Goal: Transaction & Acquisition: Book appointment/travel/reservation

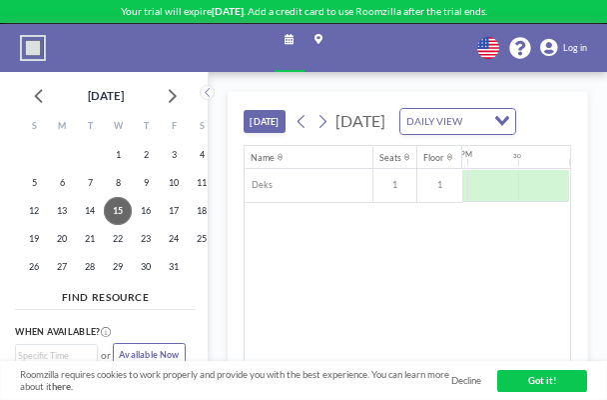
scroll to position [0, 2347]
click at [260, 133] on button "[DATE]" at bounding box center [264, 121] width 41 height 23
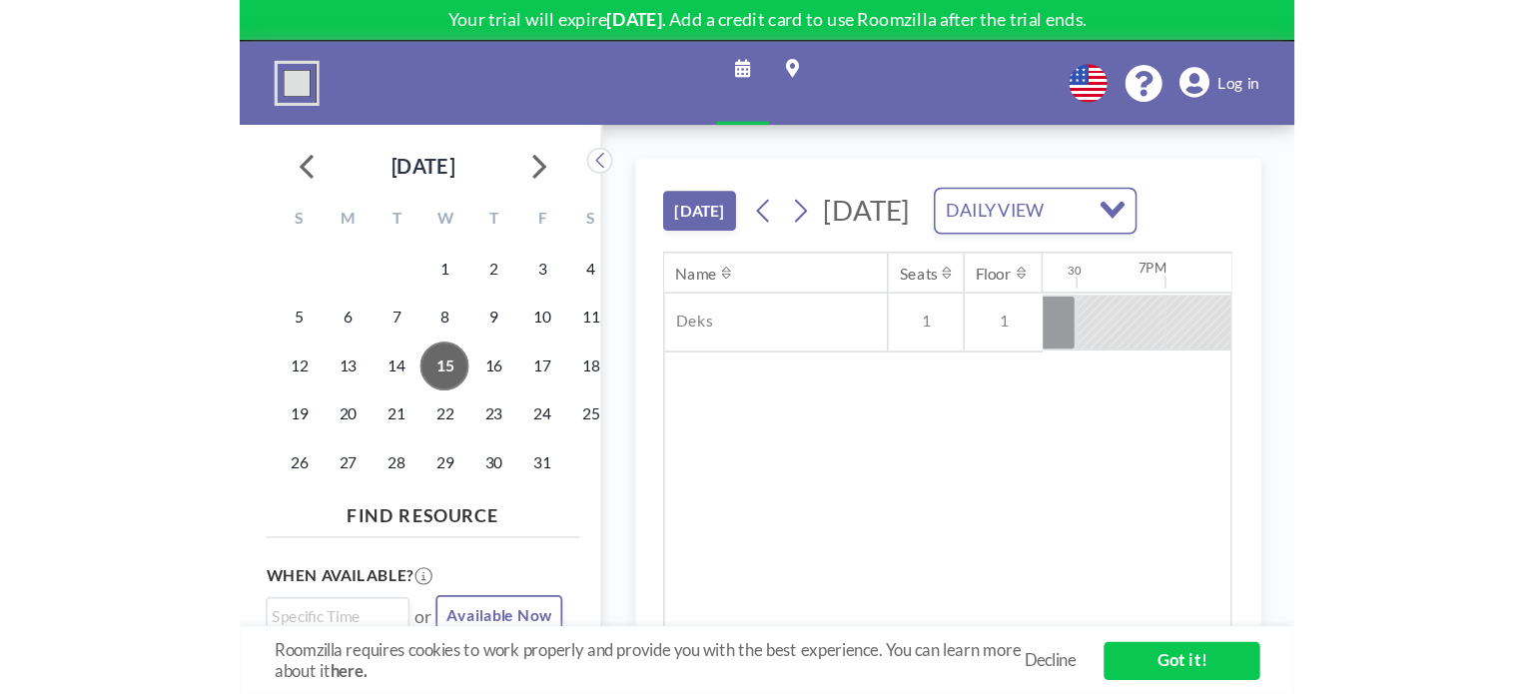
scroll to position [0, 1898]
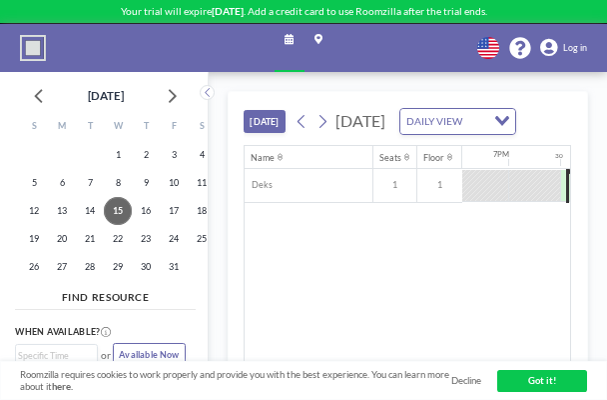
click at [528, 201] on div at bounding box center [533, 185] width 51 height 31
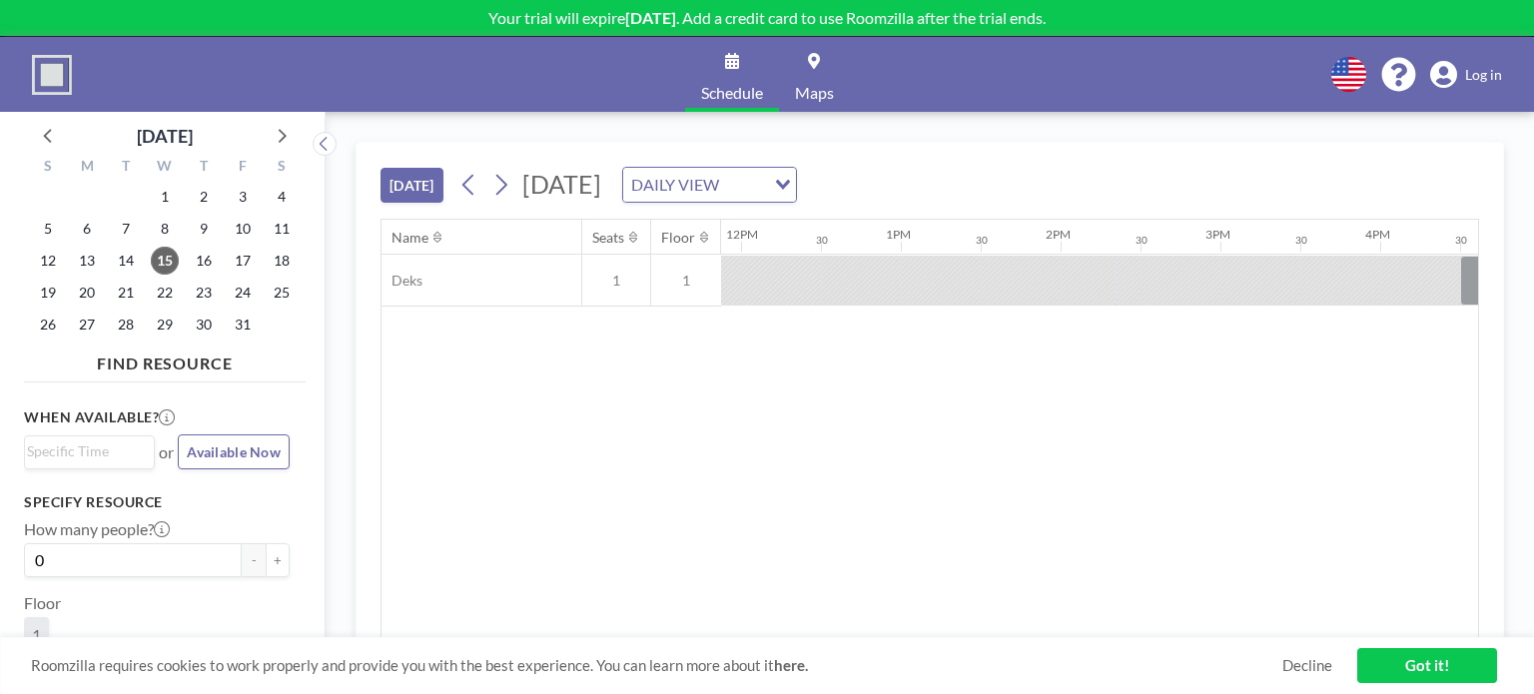
click at [803, 53] on link "Maps" at bounding box center [814, 74] width 71 height 75
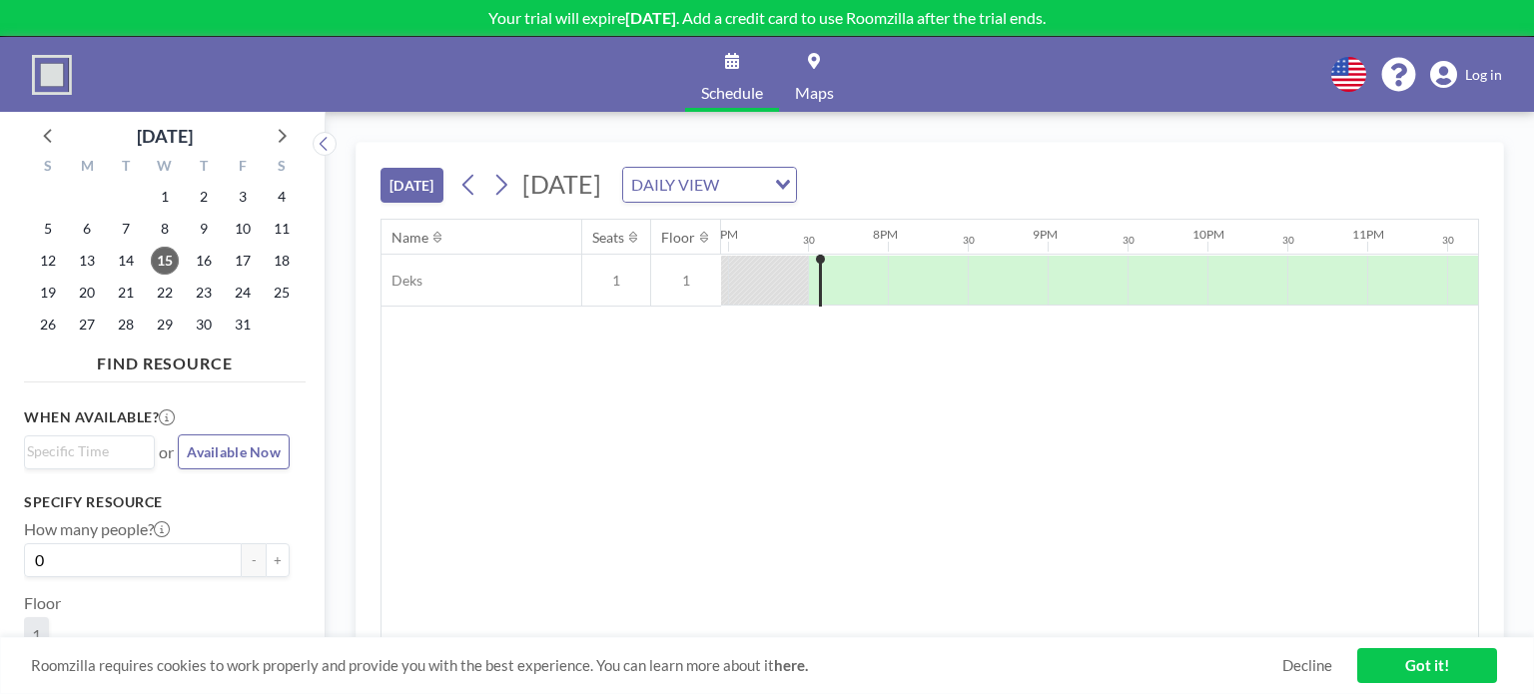
scroll to position [0, 3036]
click at [197, 271] on span "16" at bounding box center [204, 261] width 28 height 28
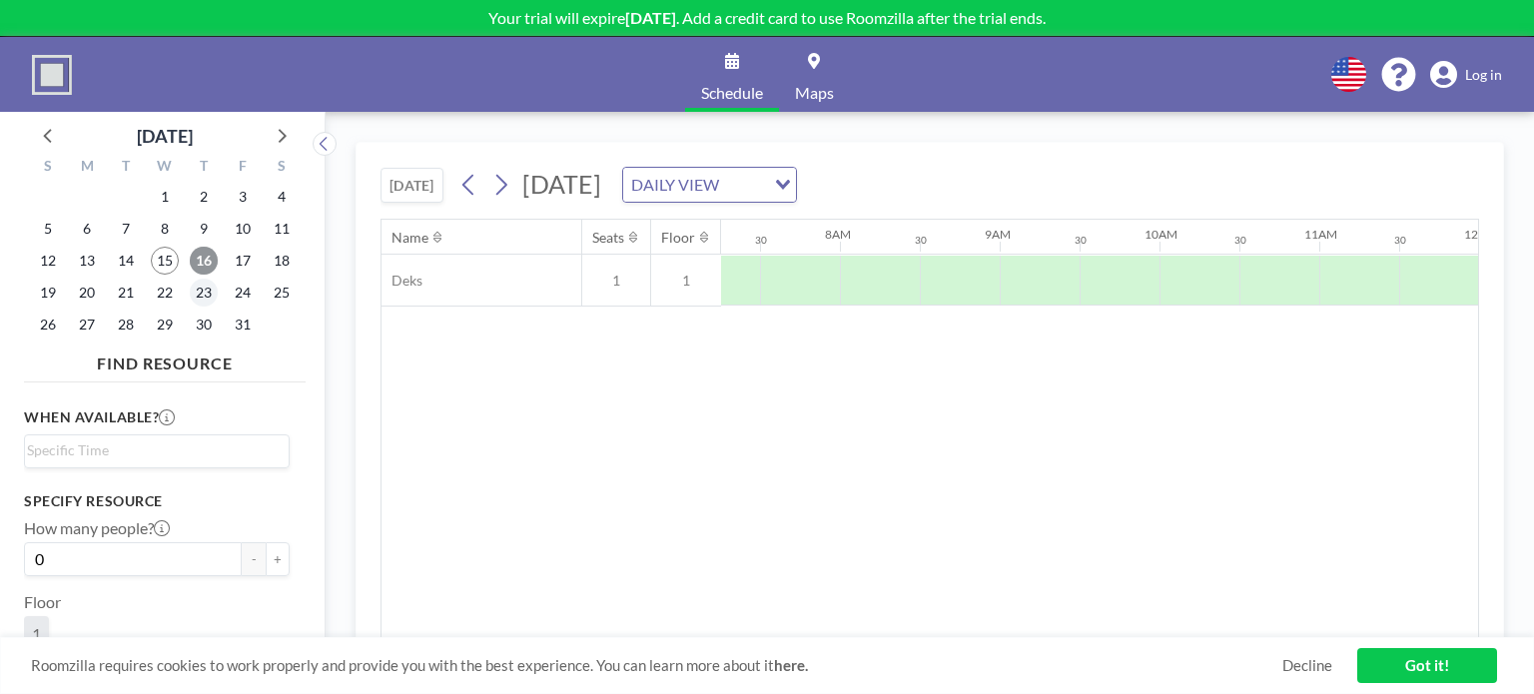
scroll to position [0, 1199]
click at [203, 291] on span "23" at bounding box center [204, 293] width 28 height 28
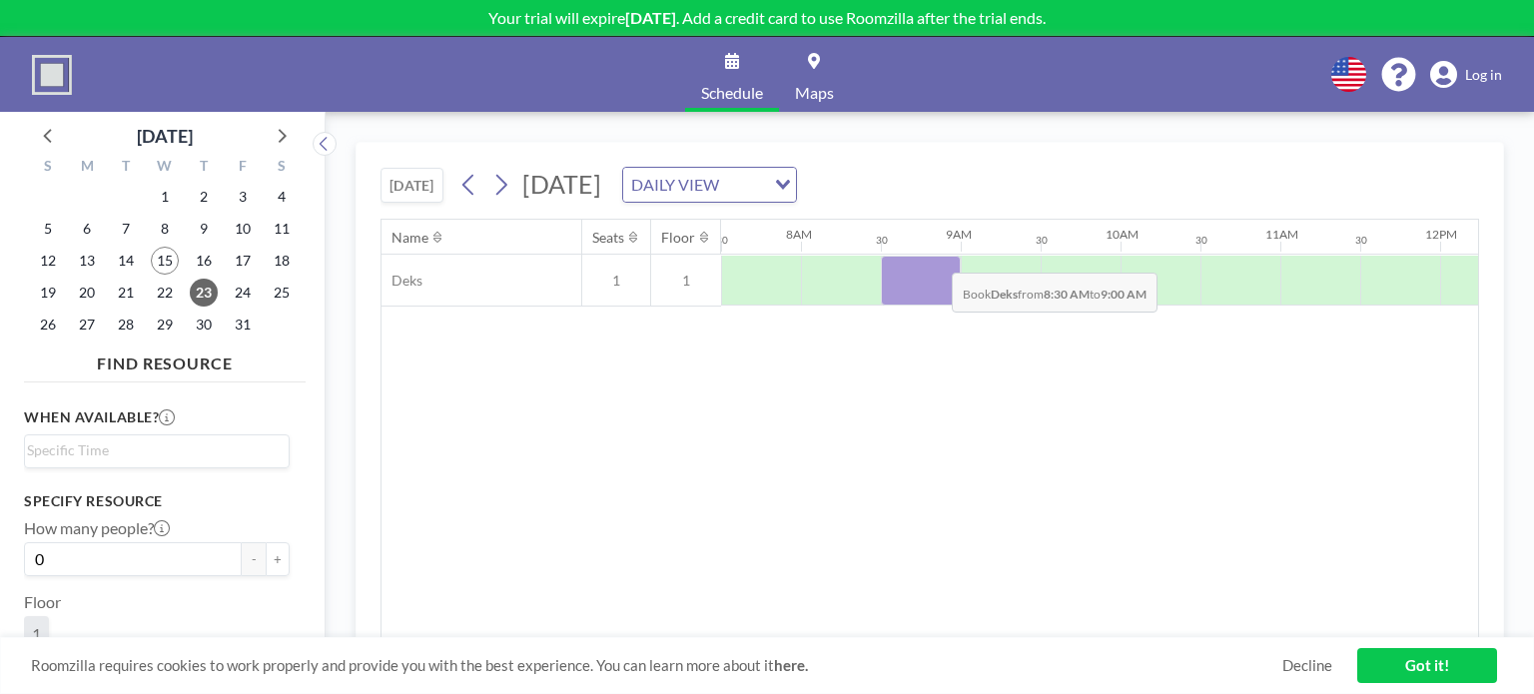
click at [936, 257] on div at bounding box center [921, 281] width 80 height 50
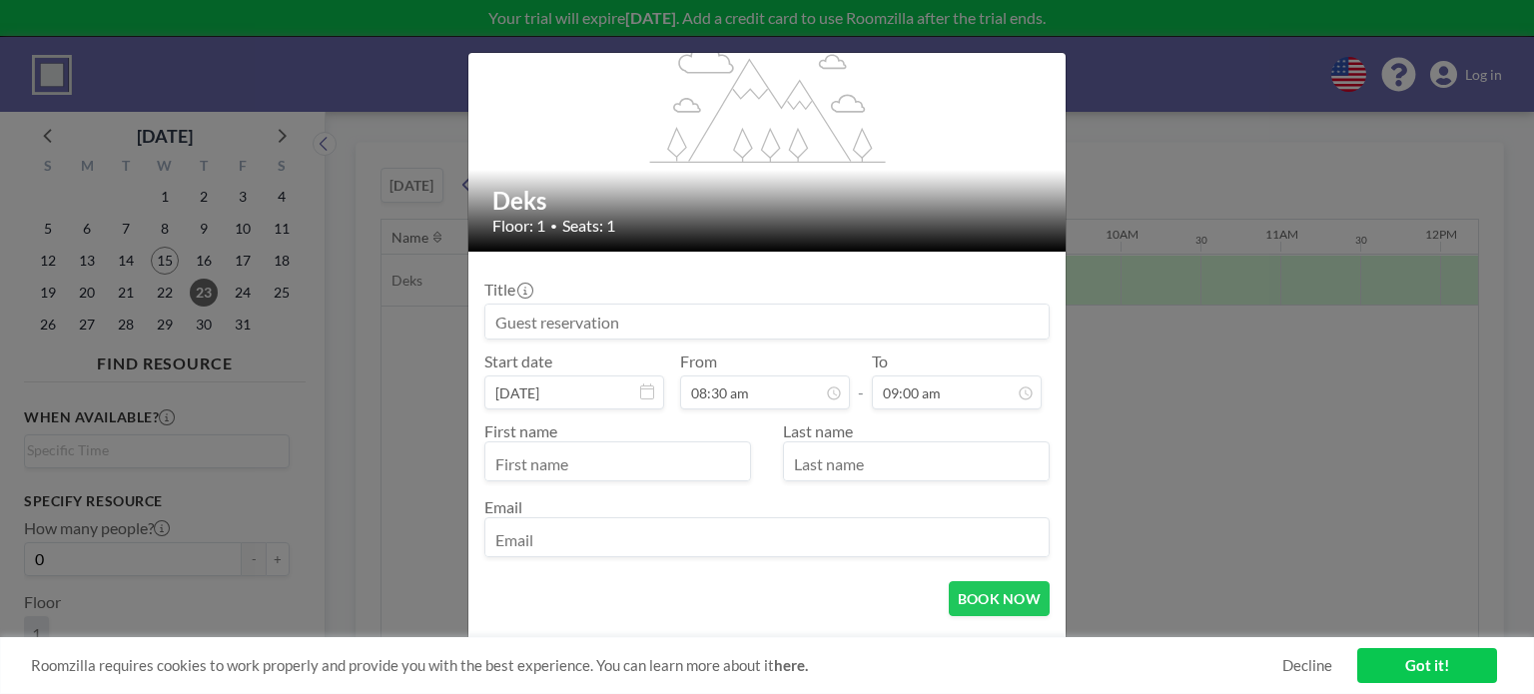
scroll to position [122, 0]
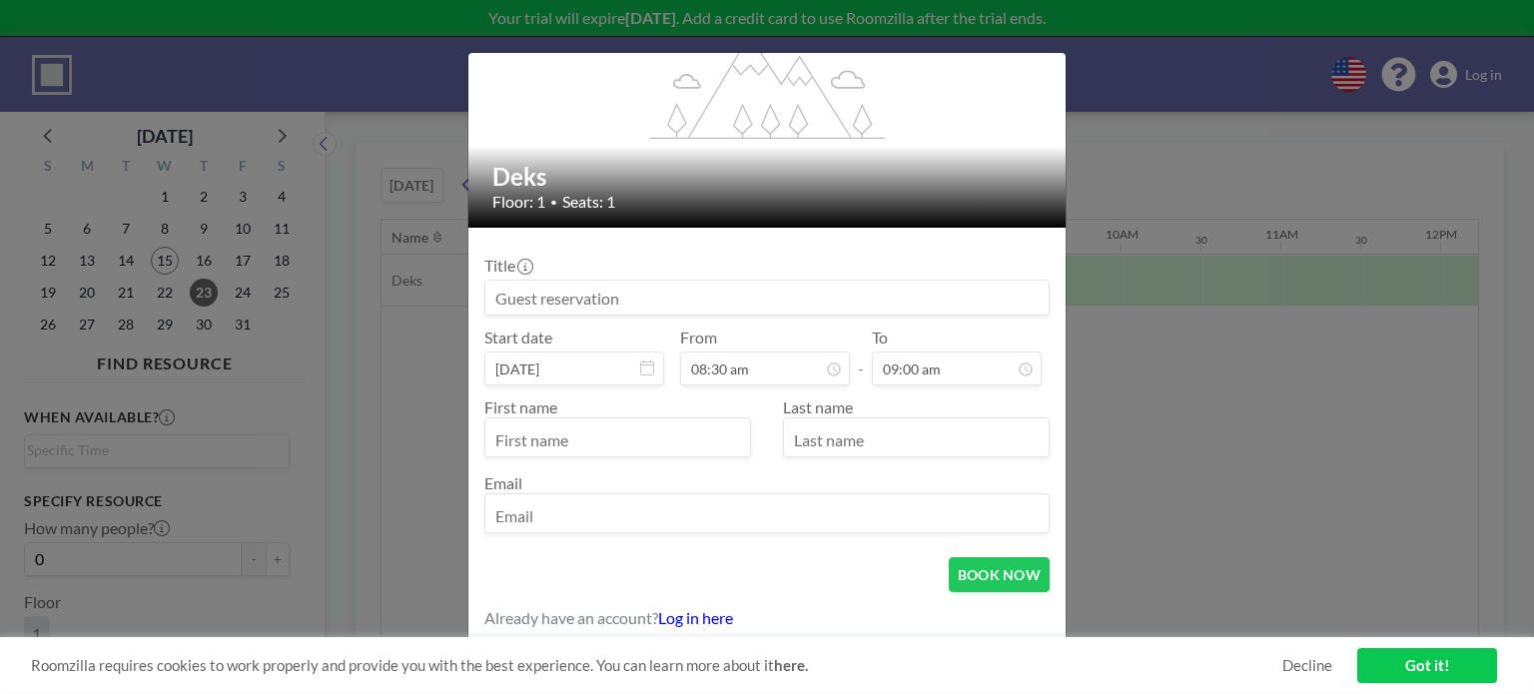
click at [796, 298] on input at bounding box center [766, 298] width 563 height 34
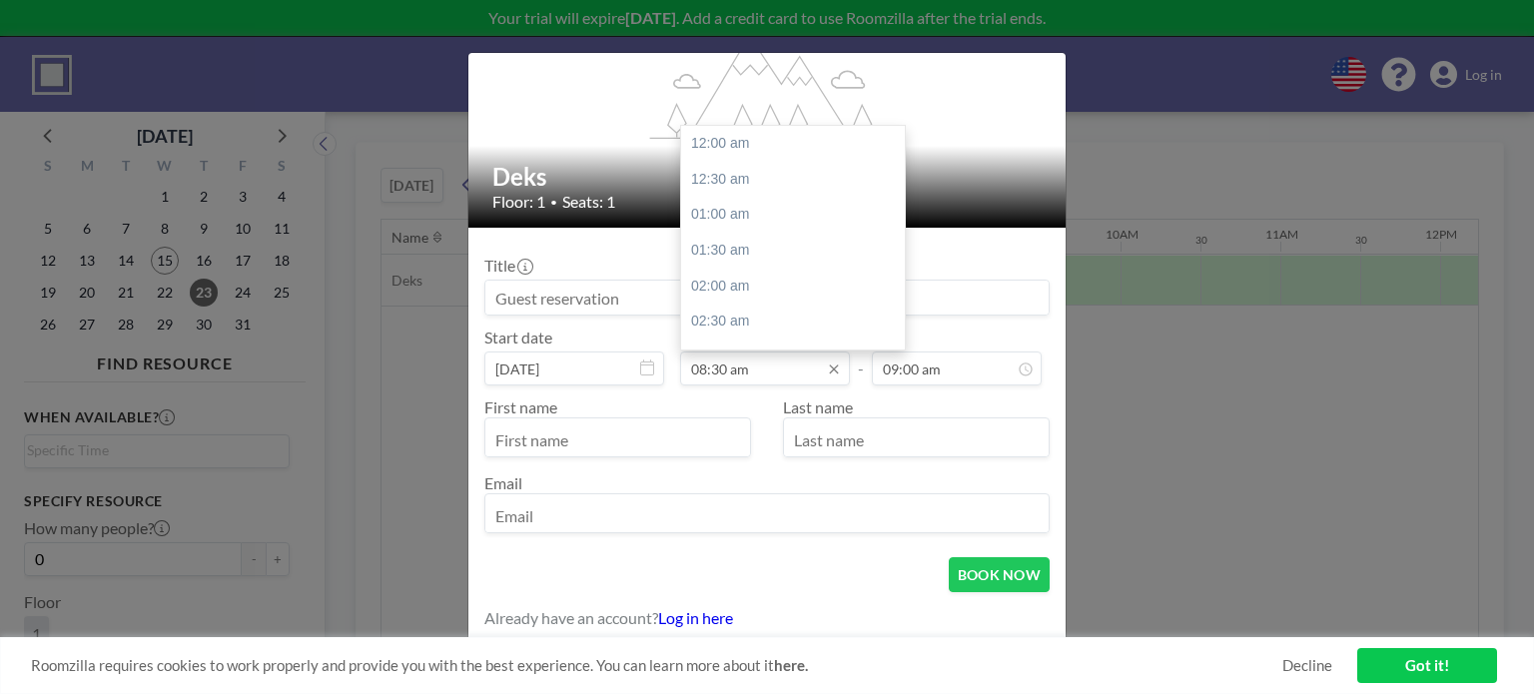
scroll to position [603, 0]
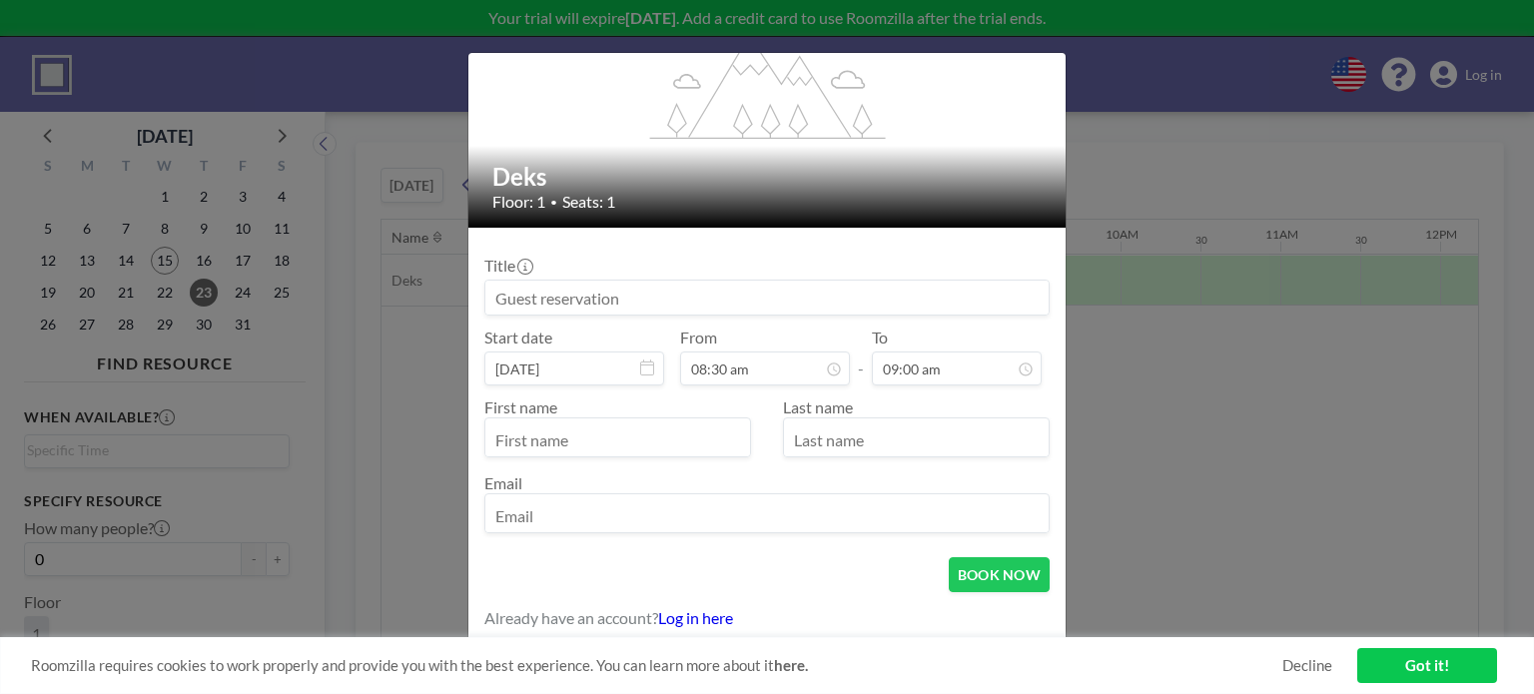
click at [615, 294] on input at bounding box center [766, 298] width 563 height 34
click at [393, 317] on div "flex-grow: 1.2; Deks Floor: 1 • Seats: 1 Title Start date [DATE] From 08:30 am …" at bounding box center [767, 347] width 1534 height 694
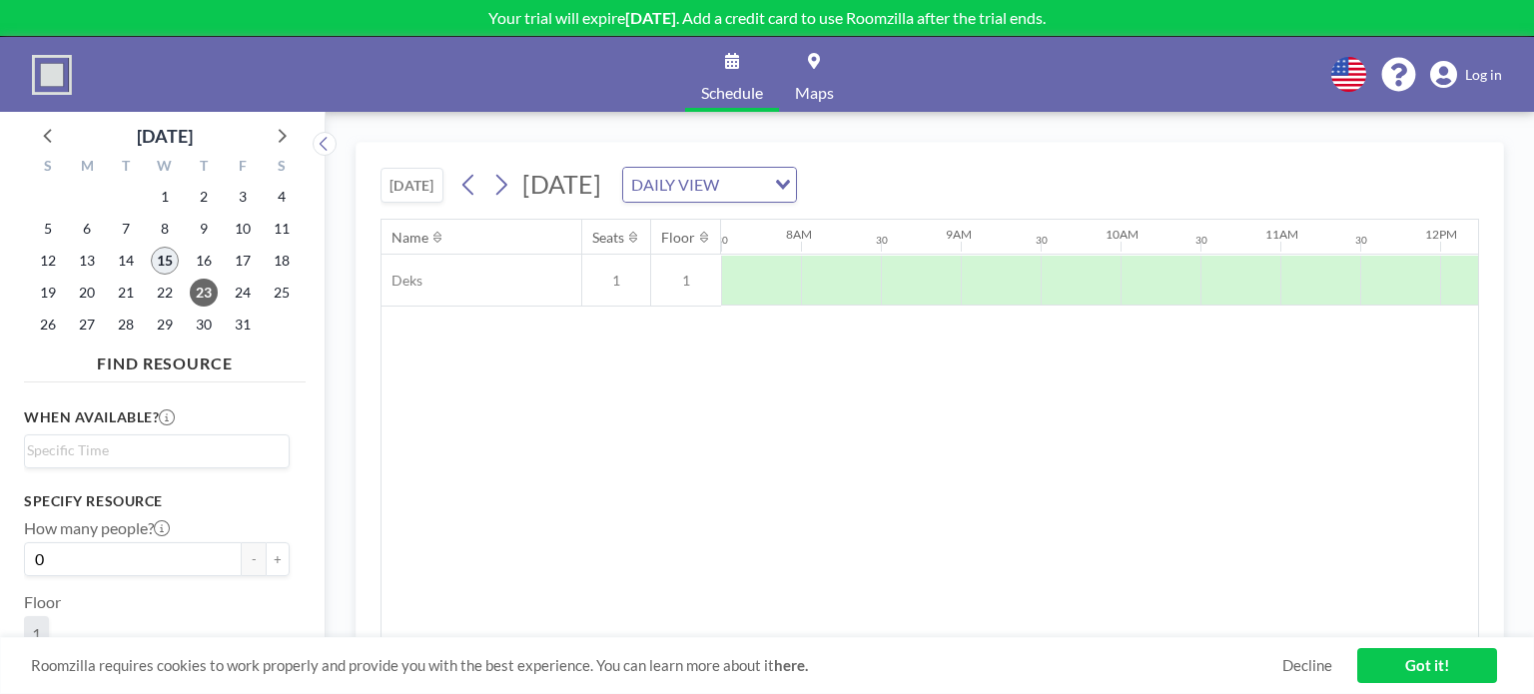
click at [164, 259] on span "15" at bounding box center [165, 261] width 28 height 28
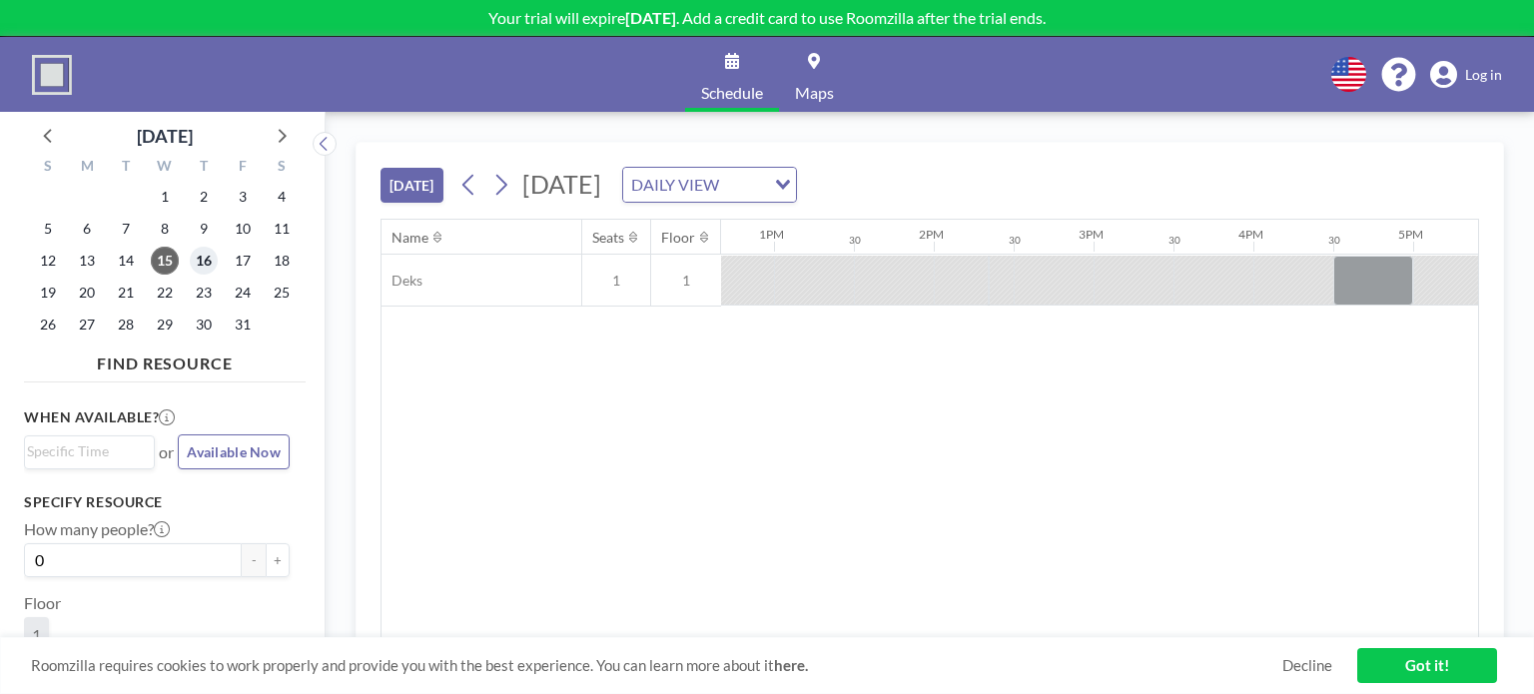
scroll to position [0, 2692]
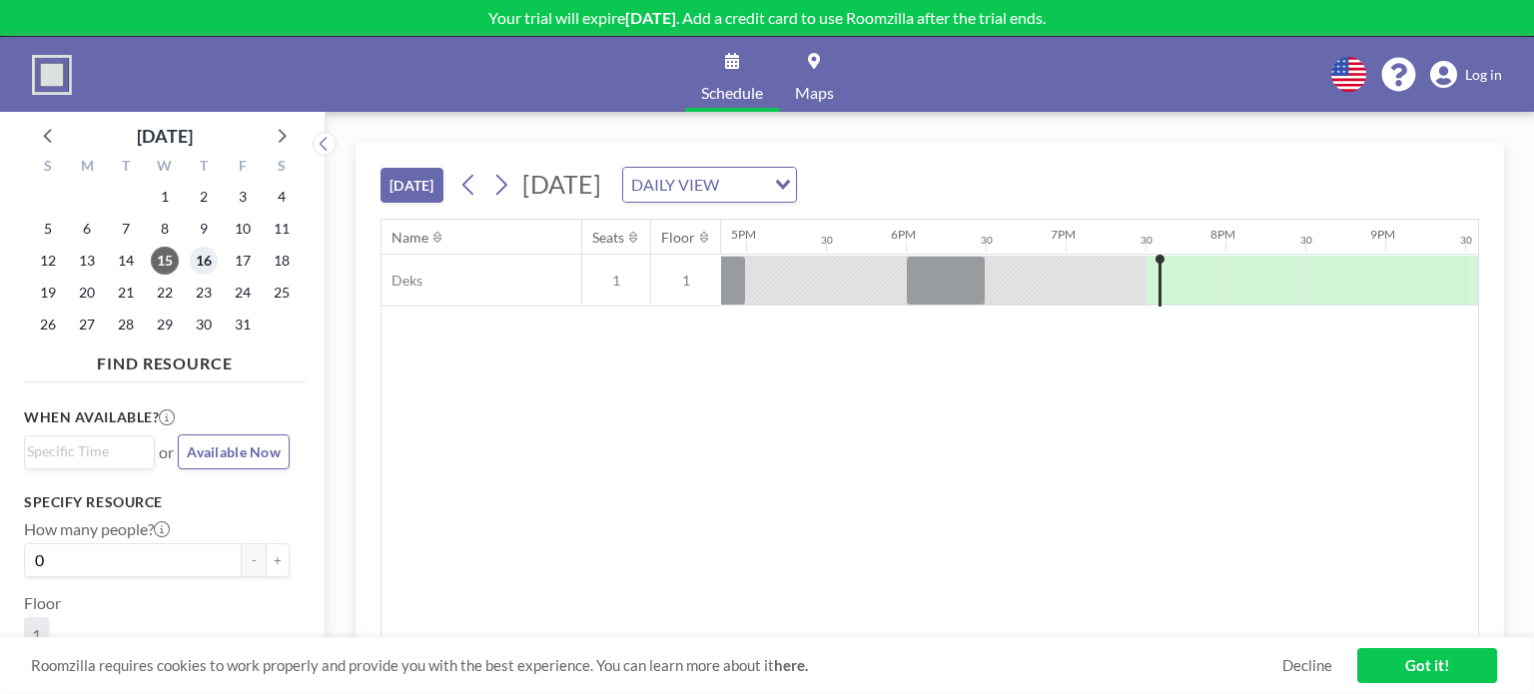
click at [200, 255] on span "16" at bounding box center [204, 261] width 28 height 28
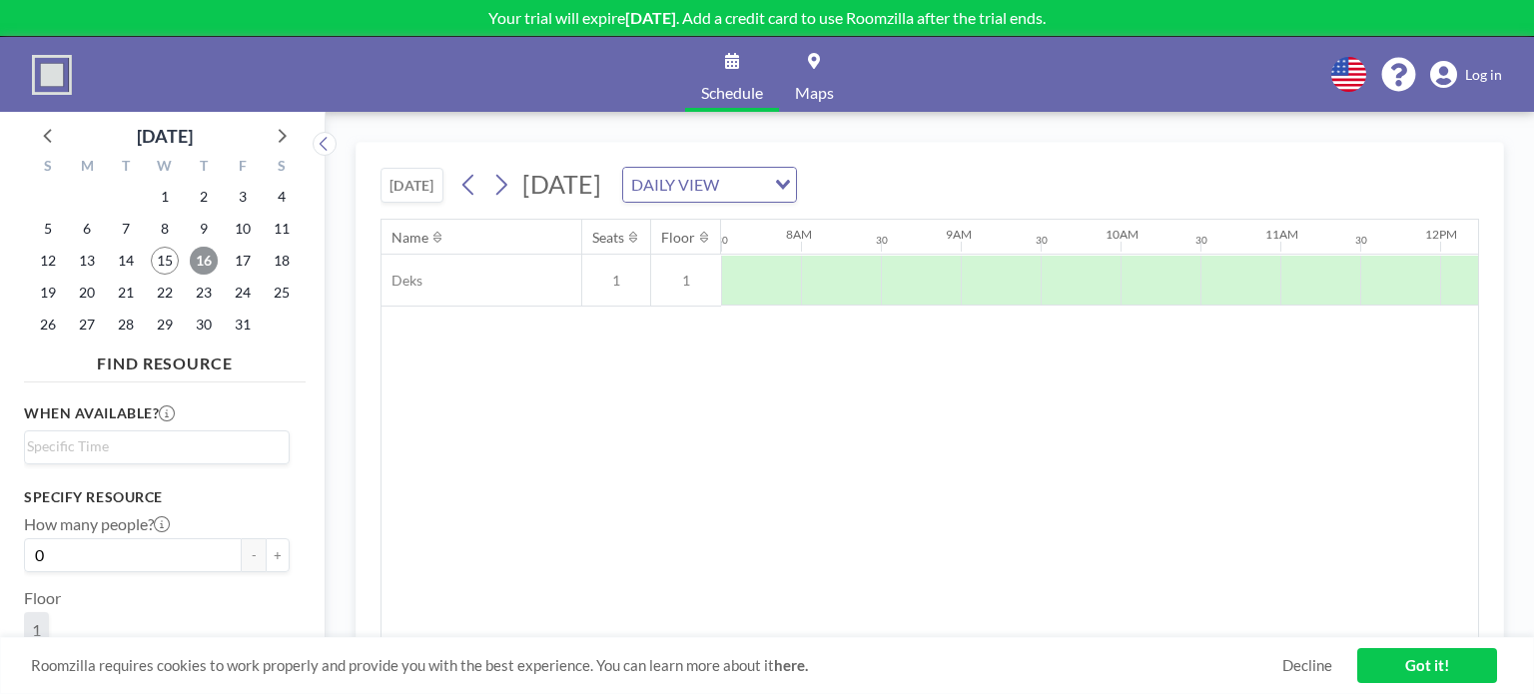
scroll to position [0, 0]
click at [765, 195] on div "DAILY VIEW" at bounding box center [694, 183] width 142 height 30
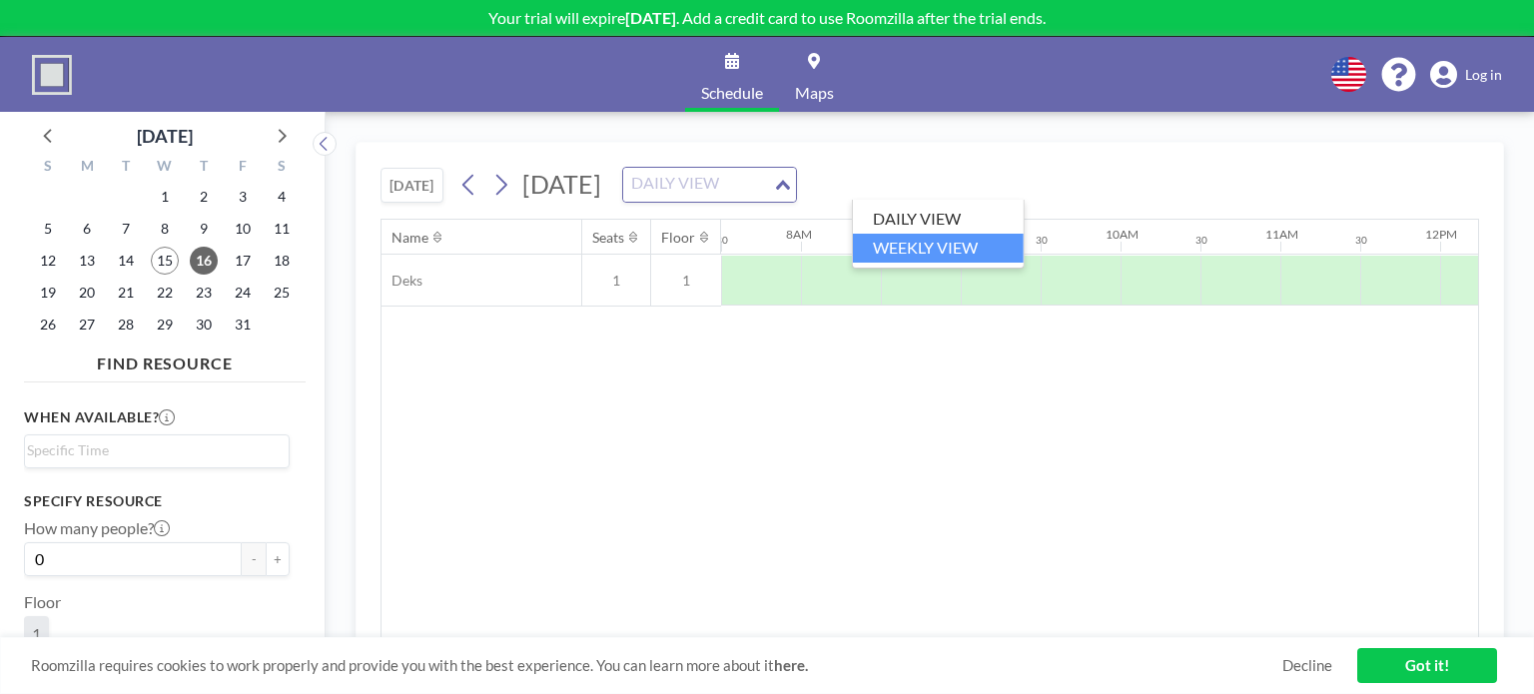
click at [953, 241] on li "WEEKLY VIEW" at bounding box center [938, 248] width 171 height 29
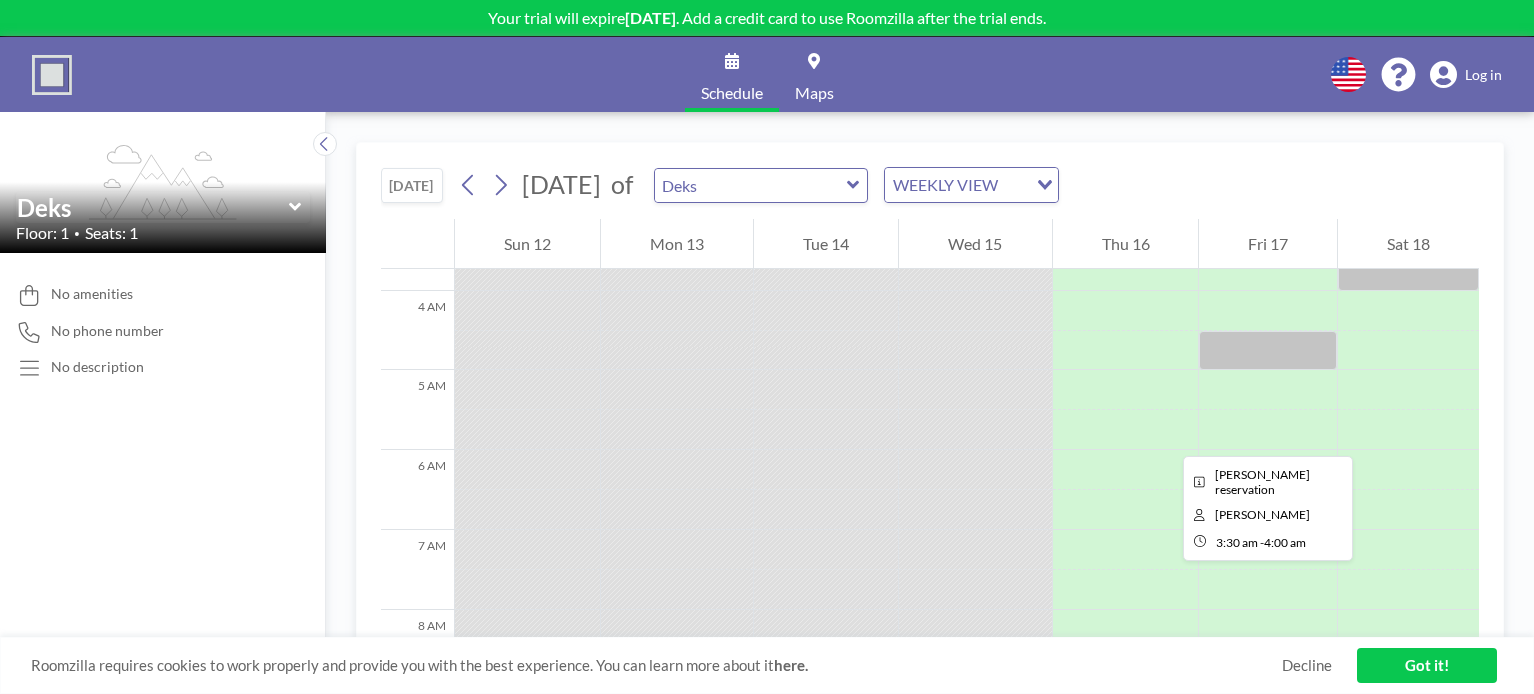
scroll to position [300, 0]
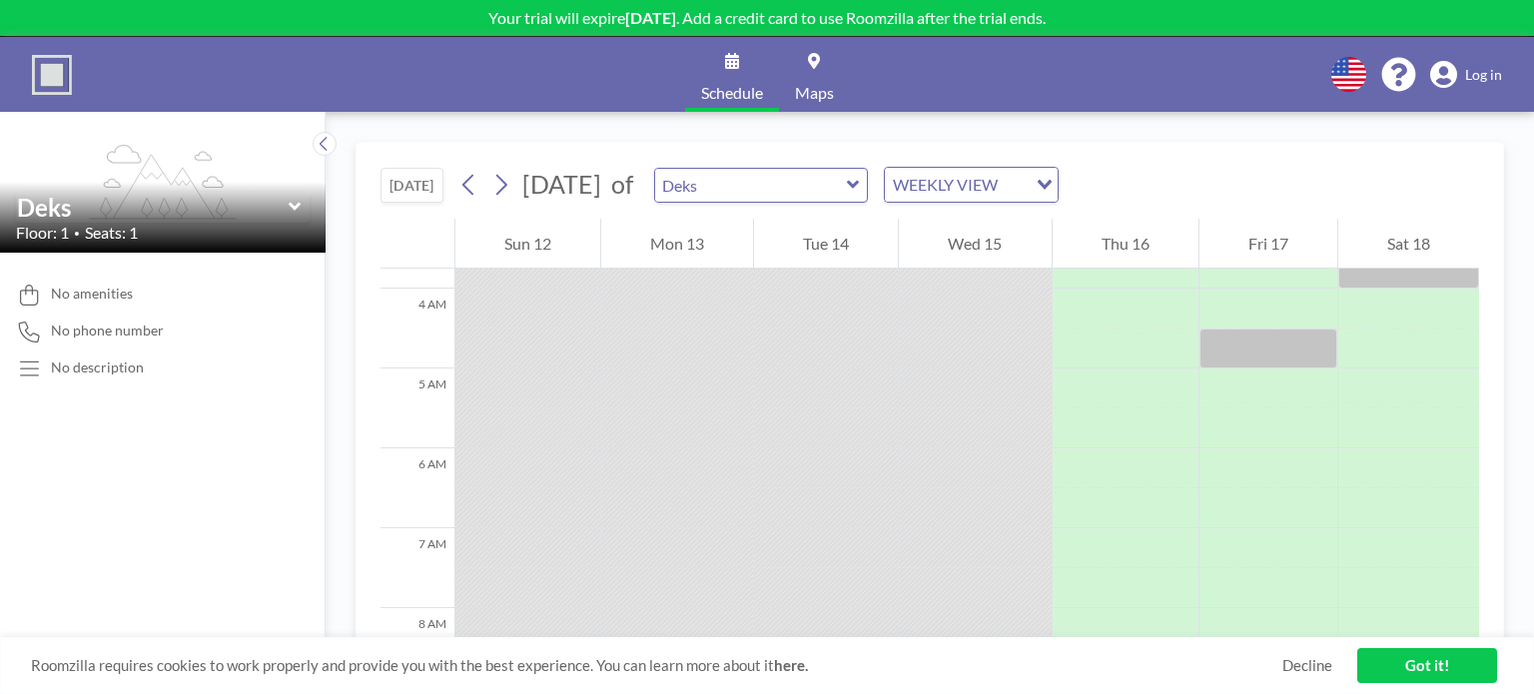
click at [224, 191] on div "Deks Floor: 1 • Seats: 1" at bounding box center [163, 217] width 326 height 71
click at [390, 181] on button "[DATE]" at bounding box center [412, 185] width 63 height 35
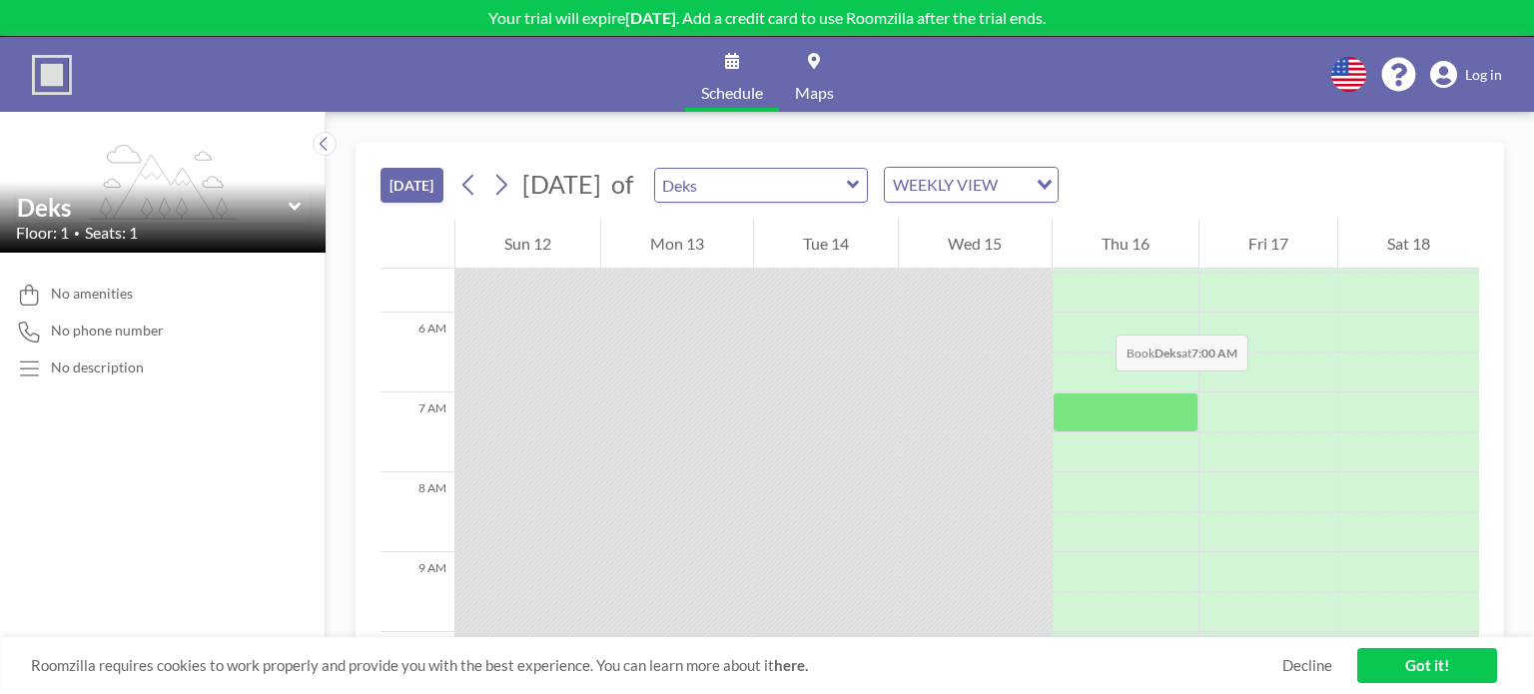
scroll to position [799, 0]
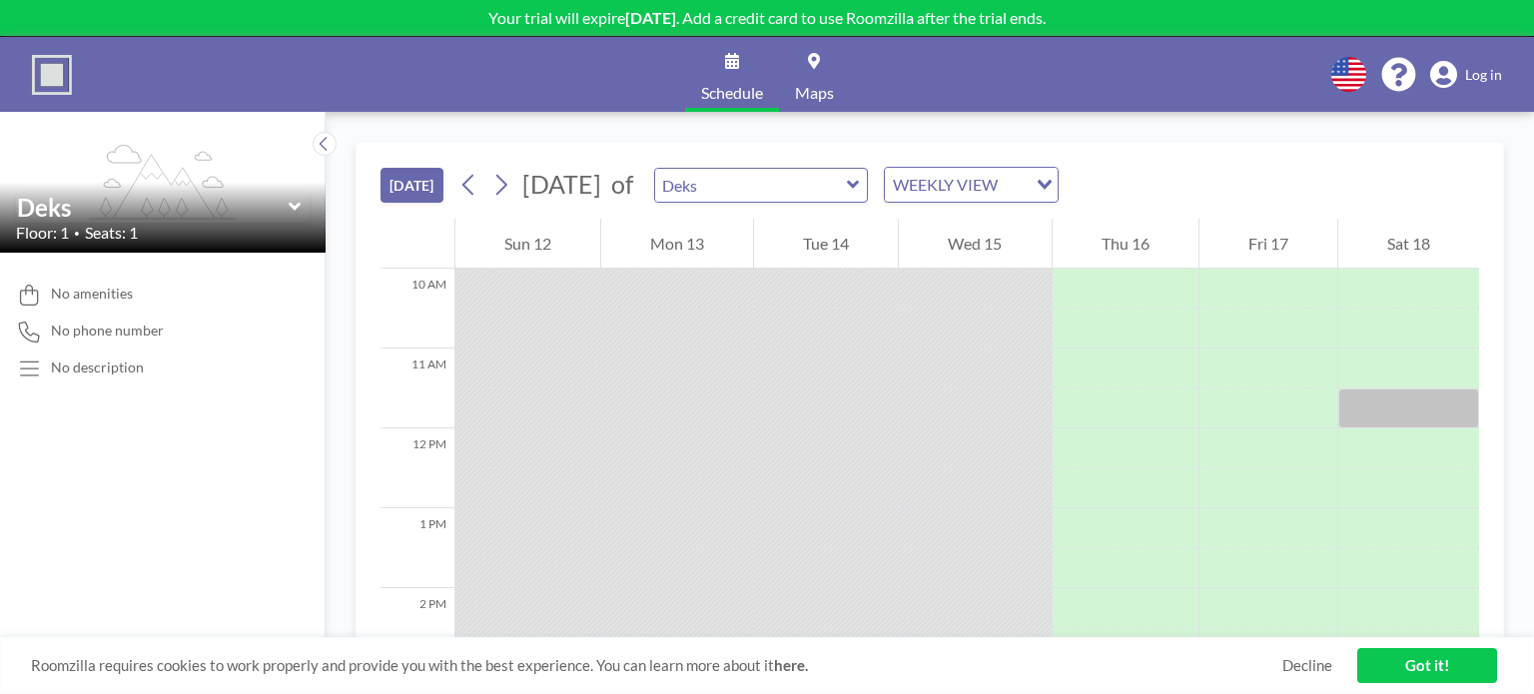
drag, startPoint x: 1400, startPoint y: 662, endPoint x: 1399, endPoint y: 673, distance: 11.0
click at [1400, 664] on link "Got it!" at bounding box center [1427, 665] width 140 height 35
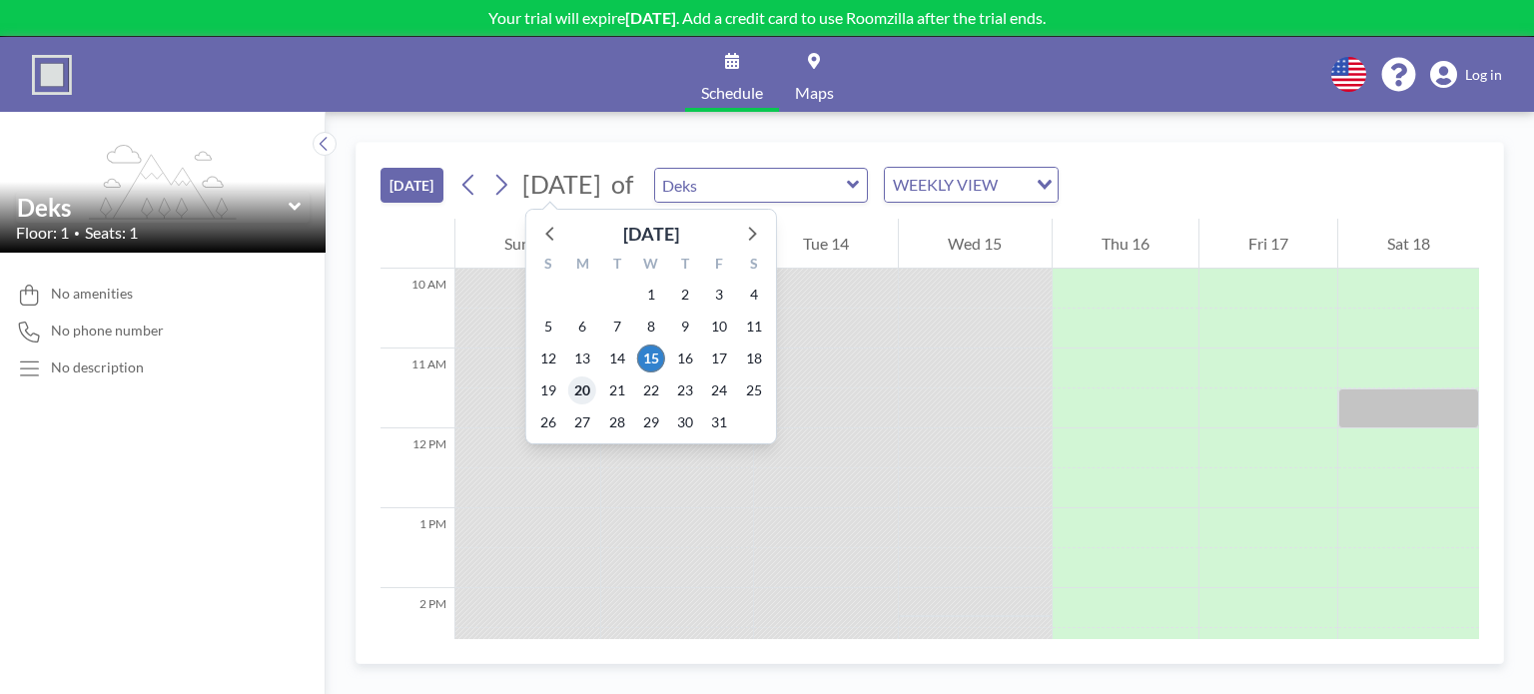
click at [570, 395] on span "20" at bounding box center [582, 391] width 28 height 28
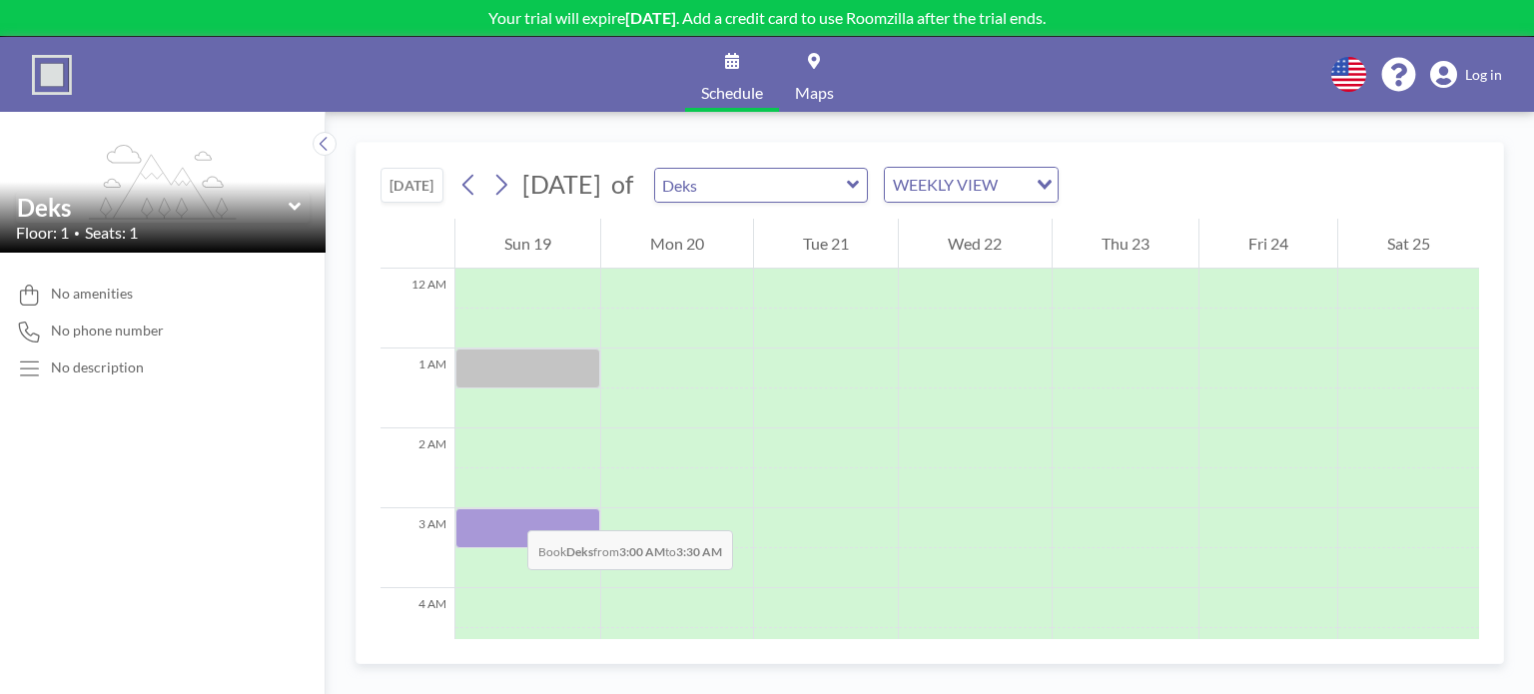
click at [507, 509] on div at bounding box center [527, 528] width 145 height 40
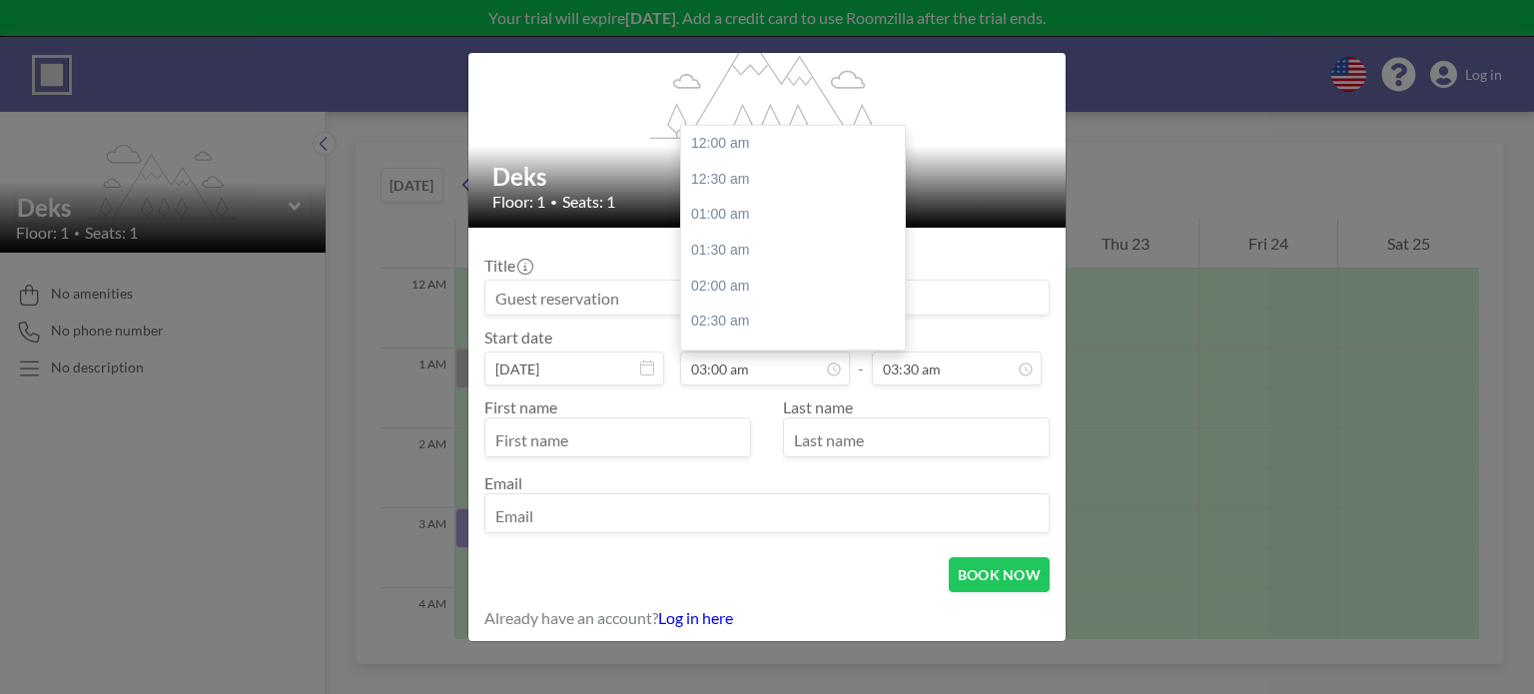
scroll to position [214, 0]
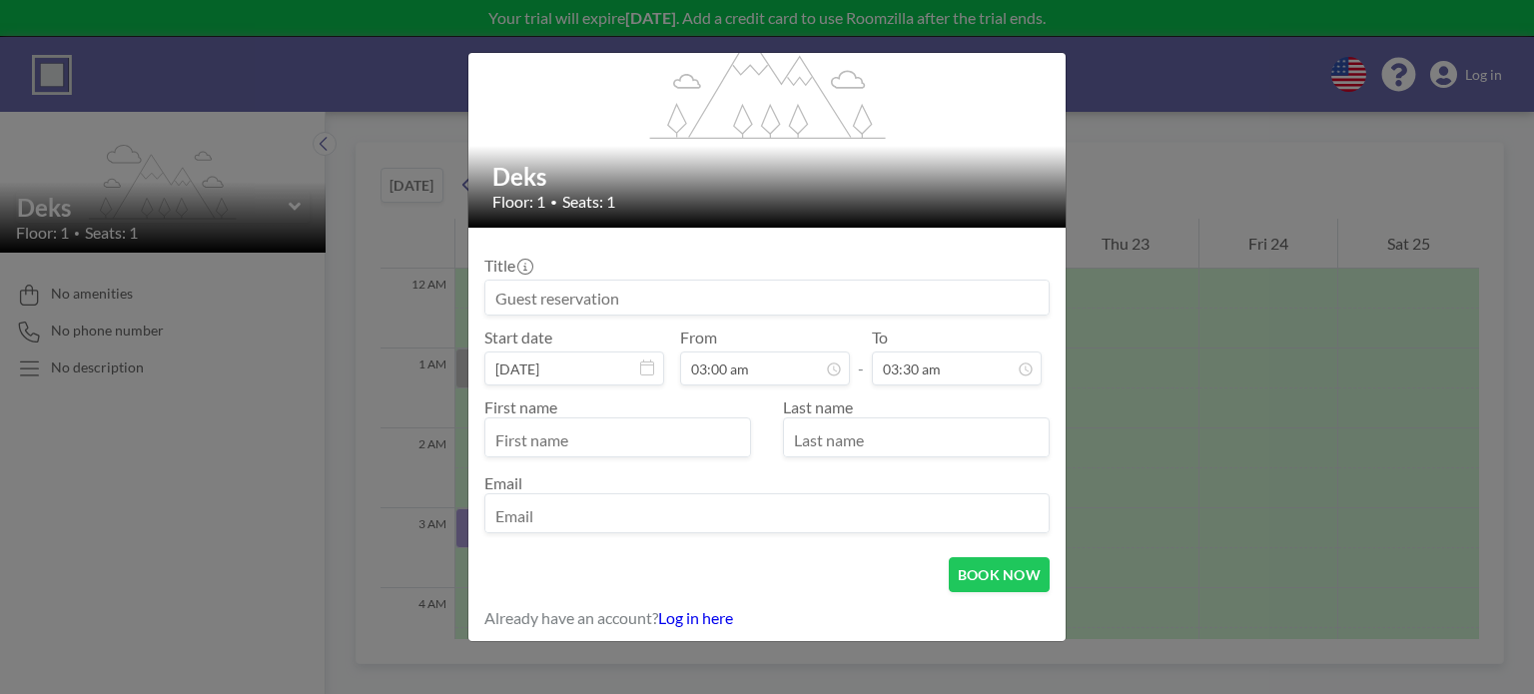
click at [615, 287] on input at bounding box center [766, 298] width 563 height 34
type input "testy"
click at [562, 438] on input "text" at bounding box center [617, 439] width 265 height 34
type input "dsa"
click at [827, 427] on input "f" at bounding box center [916, 439] width 265 height 34
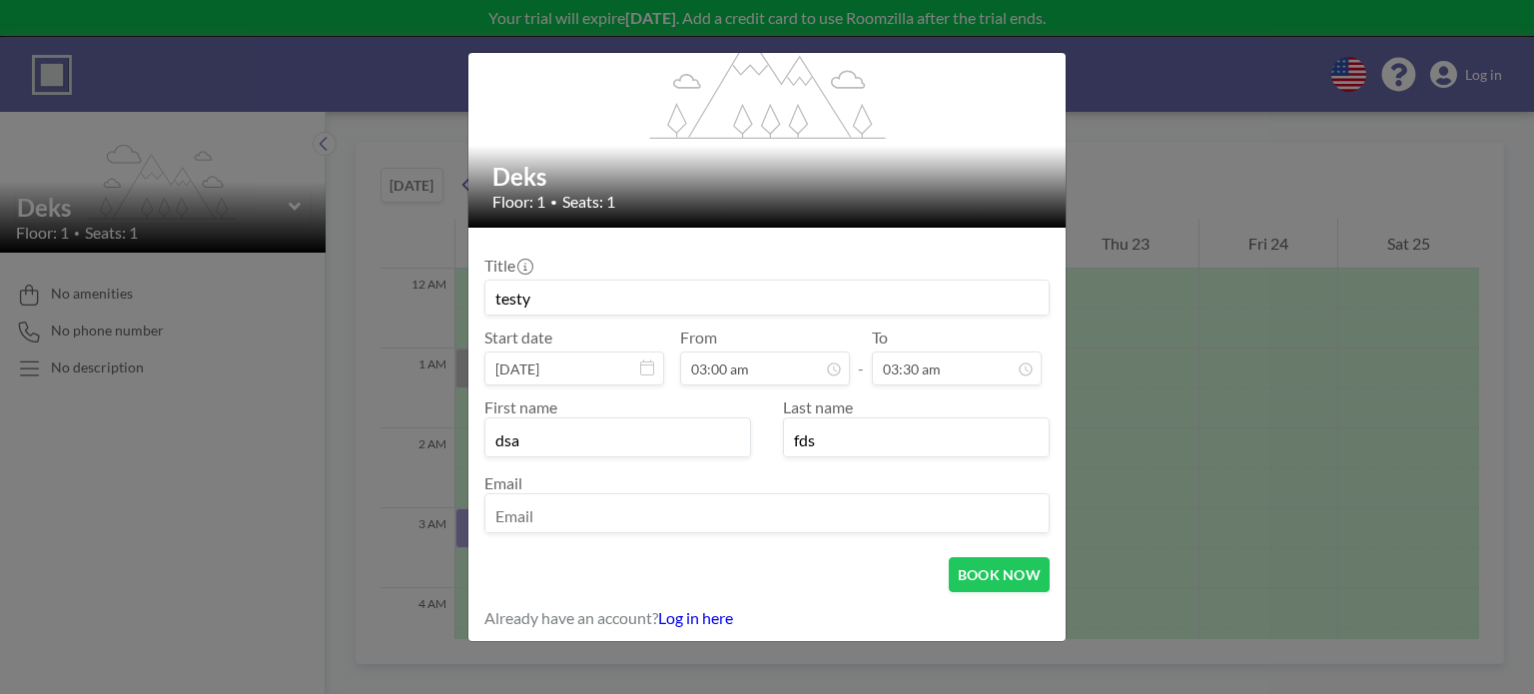
type input "fds"
click at [635, 511] on input "email" at bounding box center [766, 515] width 563 height 34
type input "dsadsa@gsda.com"
click at [999, 573] on button "BOOK NOW" at bounding box center [999, 574] width 101 height 35
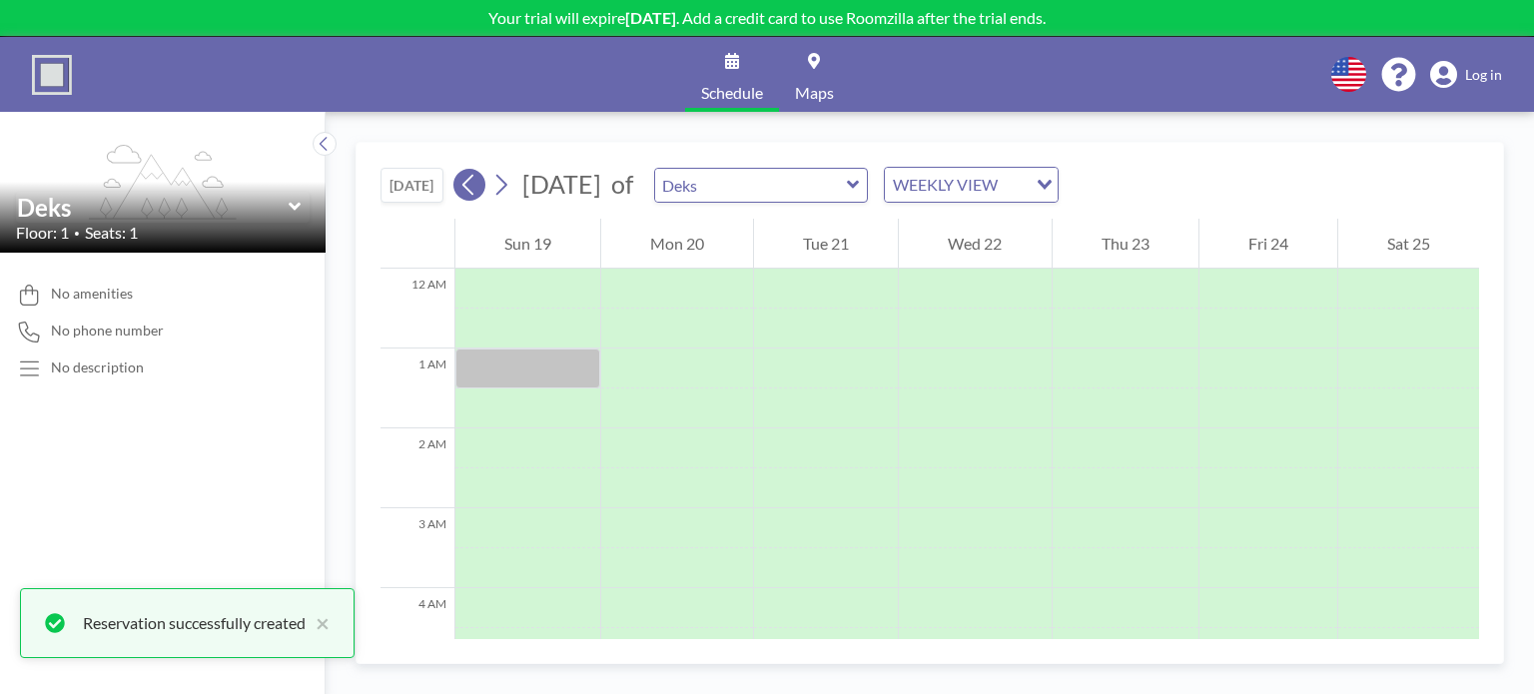
click at [473, 187] on icon at bounding box center [468, 185] width 19 height 30
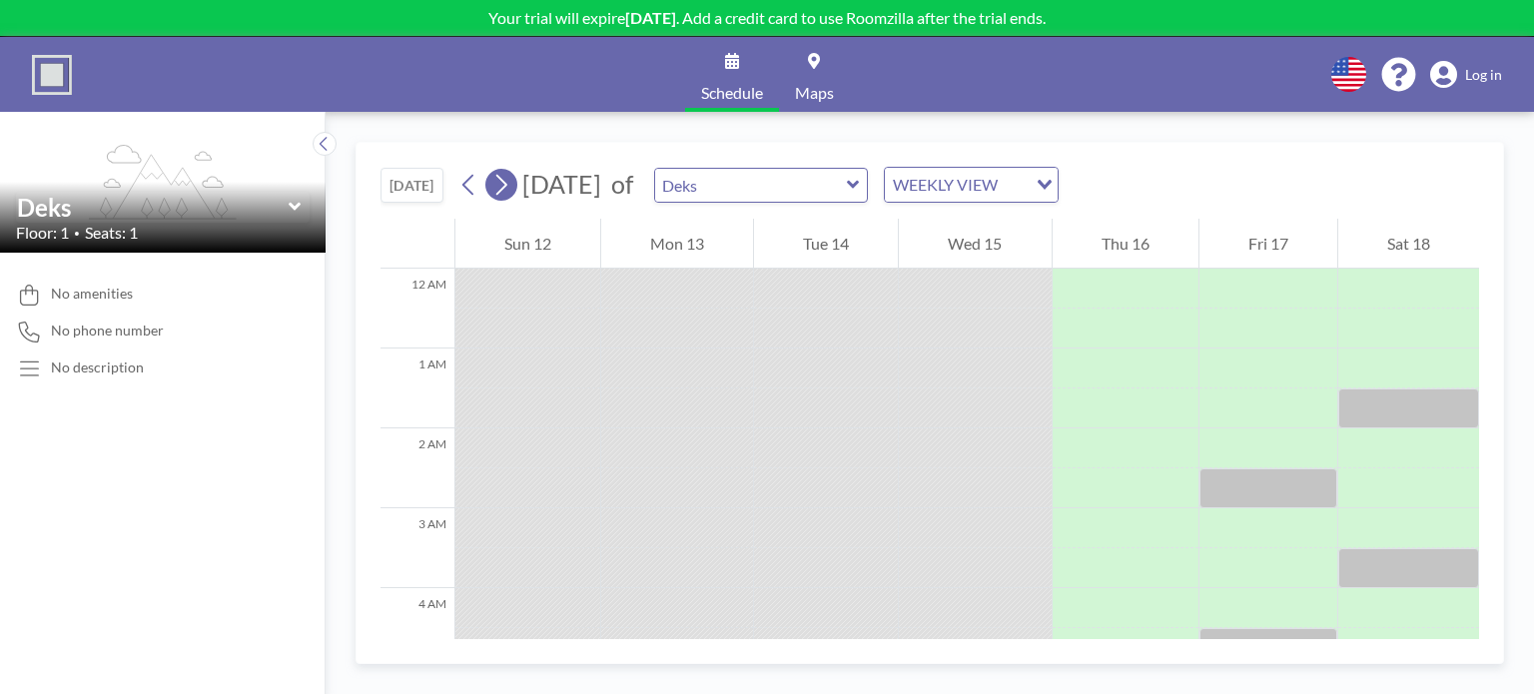
click at [495, 187] on icon at bounding box center [500, 185] width 19 height 30
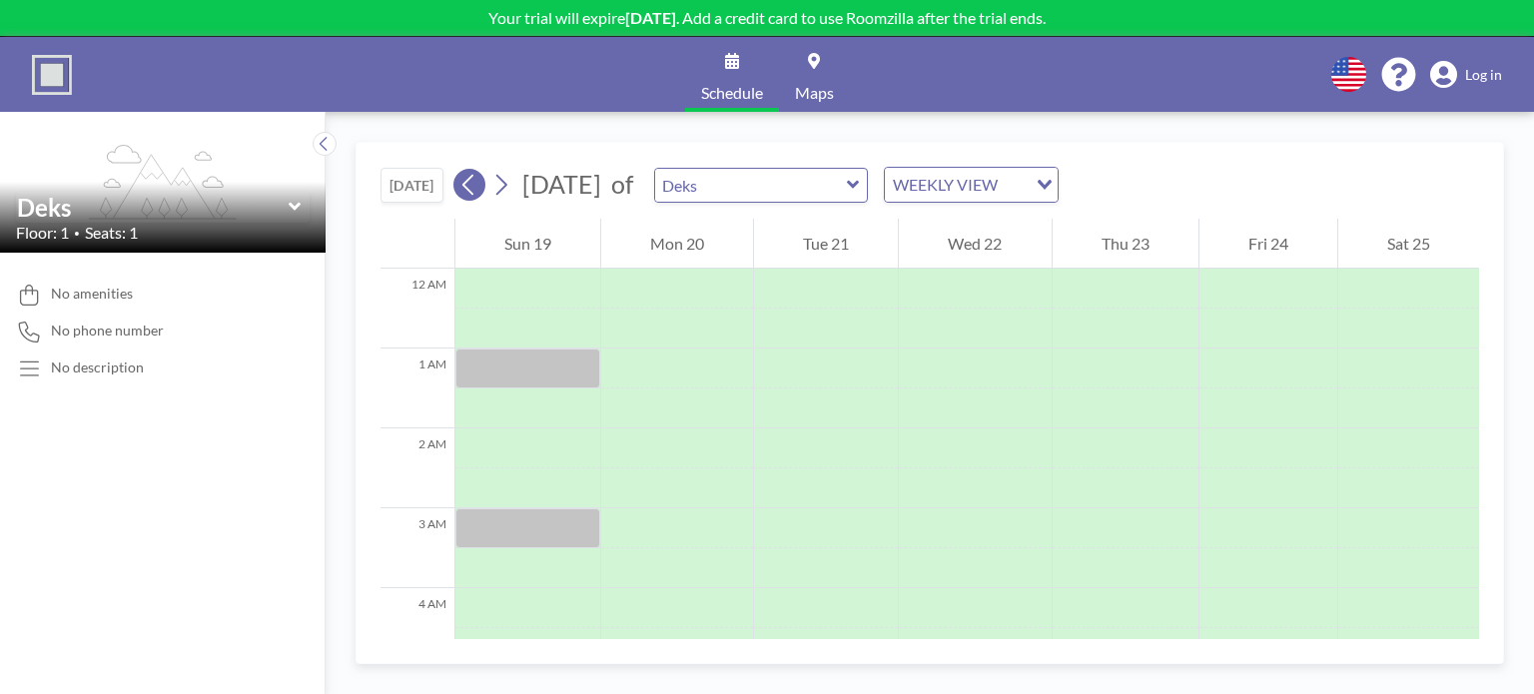
click at [463, 186] on icon at bounding box center [468, 185] width 19 height 30
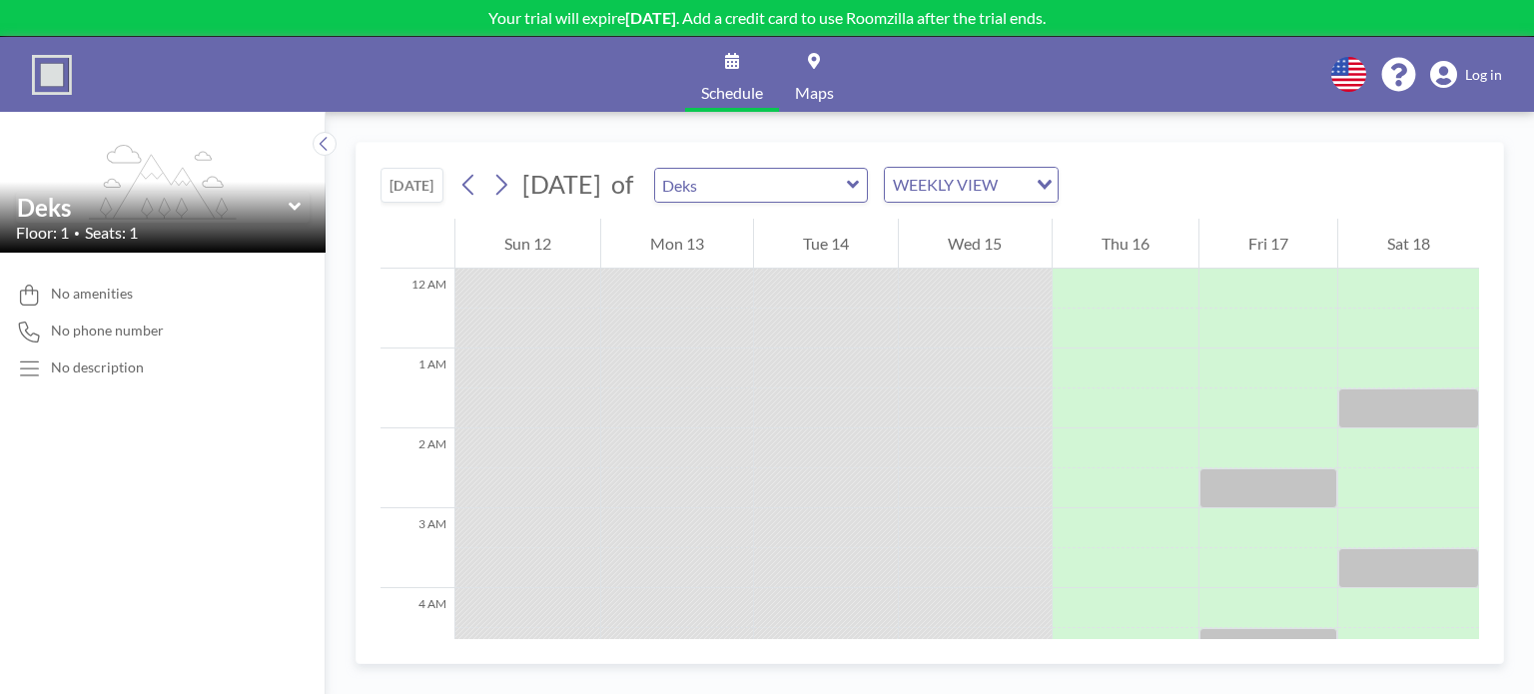
click at [158, 191] on div "Deks Floor: 1 • Seats: 1" at bounding box center [163, 217] width 326 height 71
click at [44, 68] on img at bounding box center [52, 75] width 40 height 40
